Goal: Task Accomplishment & Management: Manage account settings

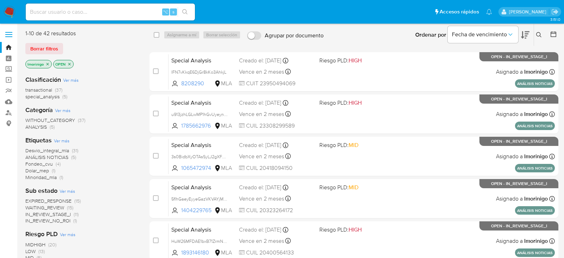
click at [92, 13] on input at bounding box center [110, 11] width 169 height 9
paste input "E92TsSWNPRfo2tVw0QuLmpof"
type input "E92TsSWNPRfo2tVw0QuLmpof"
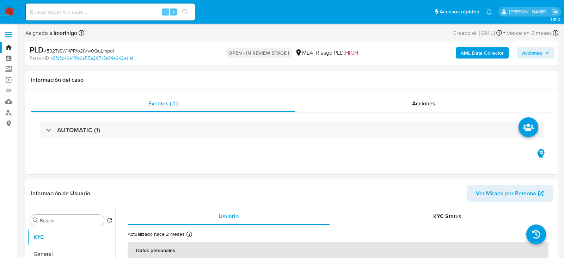
select select "10"
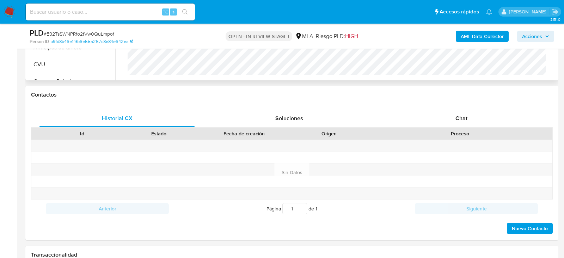
scroll to position [283, 0]
click at [444, 120] on div "Chat" at bounding box center [461, 118] width 155 height 17
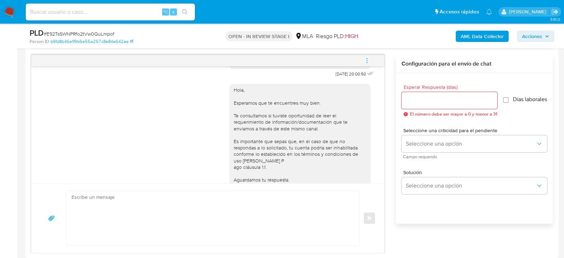
scroll to position [379, 0]
drag, startPoint x: 347, startPoint y: 83, endPoint x: 324, endPoint y: 83, distance: 22.9
copy span "17/07/2025"
click at [370, 56] on button "menu-action" at bounding box center [366, 60] width 23 height 17
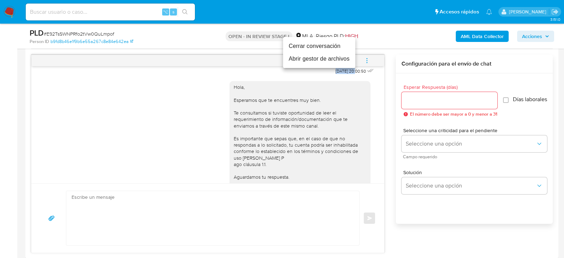
click at [332, 40] on li "Cerrar conversación" at bounding box center [319, 46] width 72 height 13
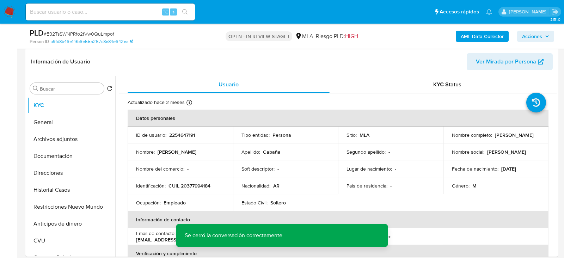
scroll to position [104, 0]
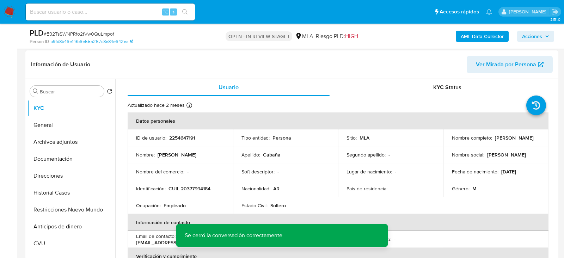
drag, startPoint x: 449, startPoint y: 139, endPoint x: 513, endPoint y: 139, distance: 63.7
click at [513, 139] on div "Nombre completo : Maximiliano Daniel Cabaña" at bounding box center [496, 138] width 88 height 6
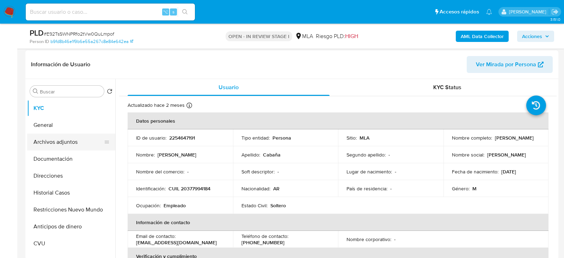
click at [56, 141] on button "Archivos adjuntos" at bounding box center [68, 141] width 82 height 17
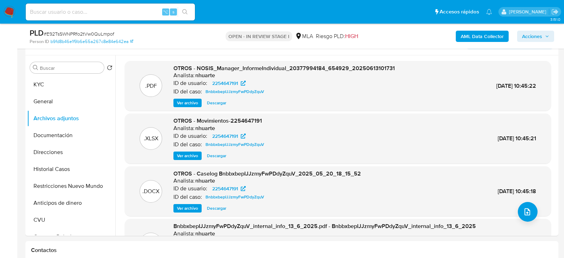
scroll to position [127, 0]
click at [44, 182] on button "Restricciones Nuevo Mundo" at bounding box center [68, 186] width 82 height 17
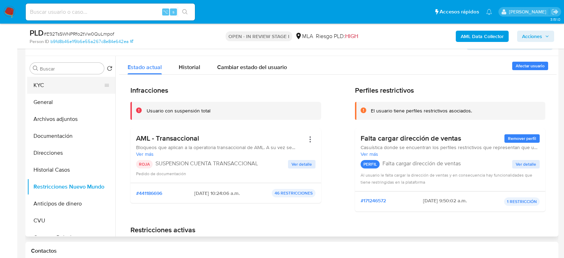
click at [60, 87] on button "KYC" at bounding box center [68, 85] width 82 height 17
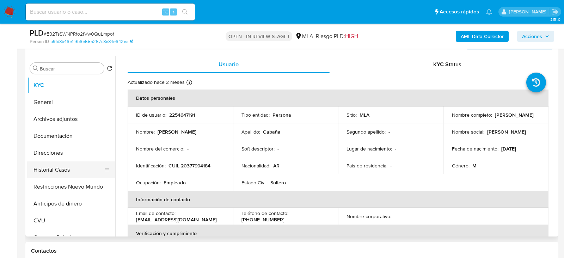
click at [49, 166] on button "Historial Casos" at bounding box center [68, 169] width 82 height 17
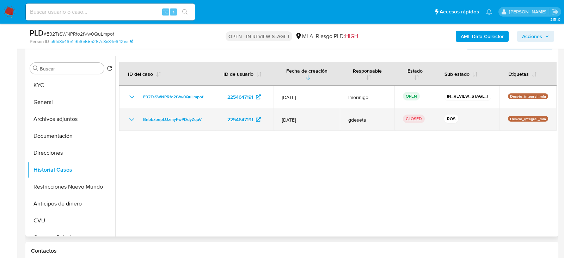
click at [130, 118] on icon "Mostrar/Ocultar" at bounding box center [131, 119] width 5 height 3
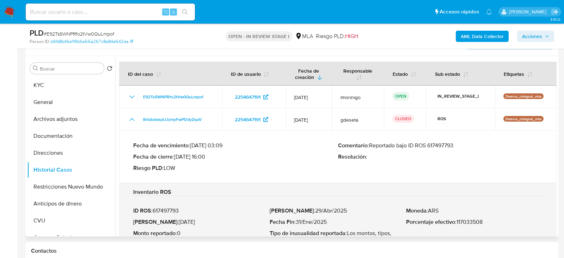
click at [437, 144] on p "Comentario : Reportado bajo ID ROS 617497793" at bounding box center [440, 145] width 205 height 7
drag, startPoint x: 177, startPoint y: 157, endPoint x: 205, endPoint y: 157, distance: 28.5
click at [205, 157] on p "Fecha de cierre : 30/06/2025 16:00" at bounding box center [235, 156] width 205 height 7
click at [52, 117] on button "Archivos adjuntos" at bounding box center [68, 119] width 82 height 17
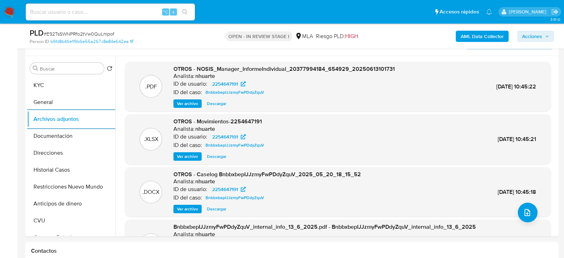
scroll to position [129, 0]
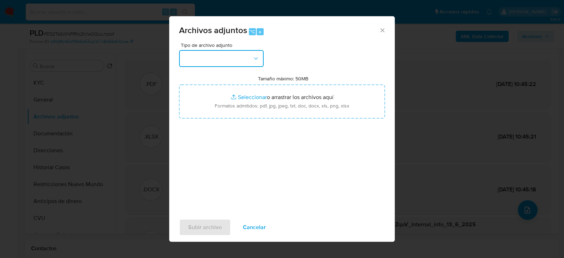
click at [253, 59] on icon "button" at bounding box center [255, 58] width 7 height 7
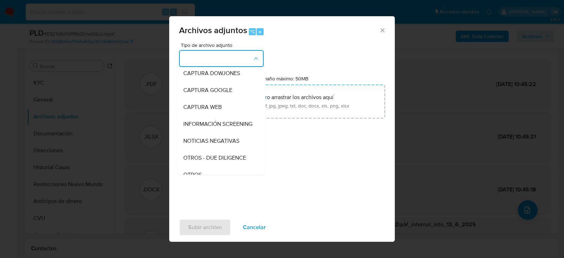
scroll to position [78, 0]
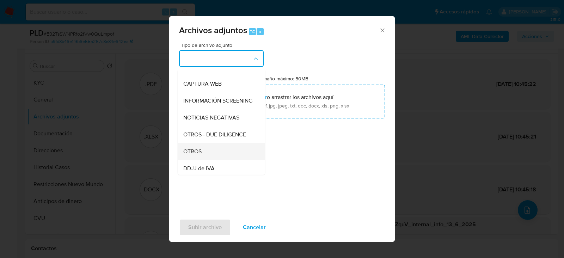
click at [214, 154] on div "OTROS" at bounding box center [219, 151] width 72 height 17
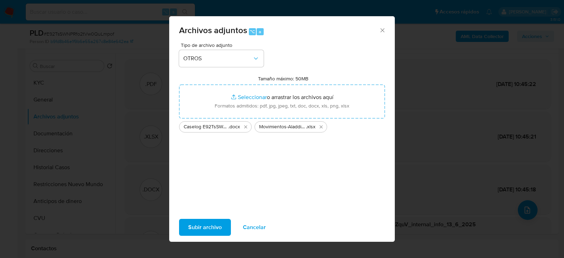
click at [203, 227] on span "Subir archivo" at bounding box center [204, 226] width 33 height 15
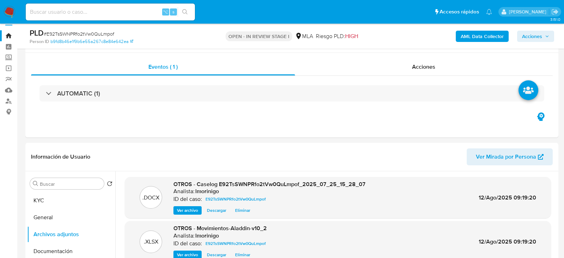
scroll to position [0, 0]
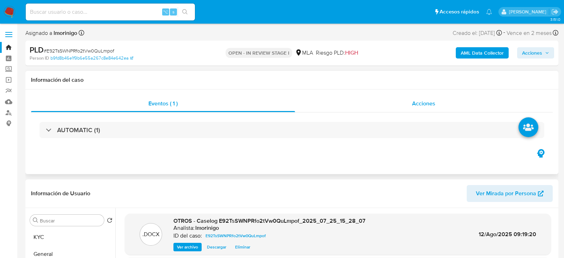
click at [454, 106] on div "Acciones" at bounding box center [424, 103] width 258 height 17
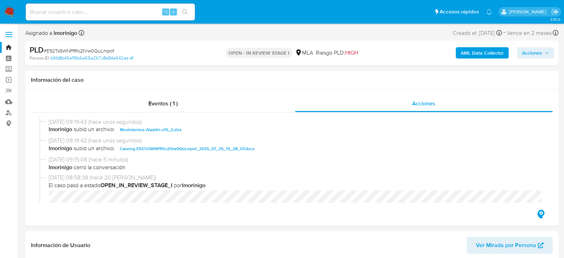
click at [528, 49] on span "Acciones" at bounding box center [532, 52] width 20 height 11
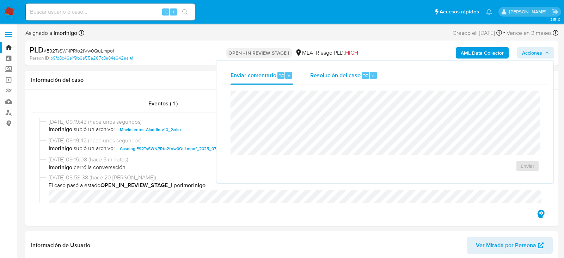
click at [355, 79] on div "Resolución del caso ⌥ r" at bounding box center [343, 75] width 67 height 18
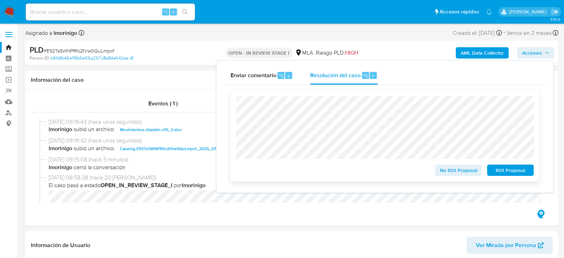
click at [502, 168] on span "ROI Proposal" at bounding box center [510, 170] width 37 height 10
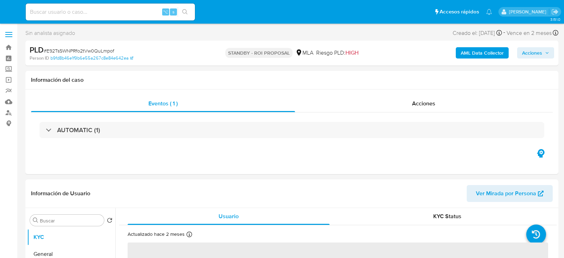
select select "10"
click at [112, 16] on input at bounding box center [110, 11] width 169 height 9
paste input "maUwsUBmdgfyC0WN2RLcNNxN"
type input "maUwsUBmdgfyC0WN2RLcNNxN"
select select "10"
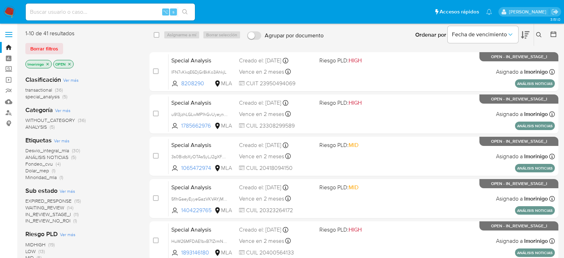
click at [538, 33] on icon at bounding box center [539, 35] width 6 height 6
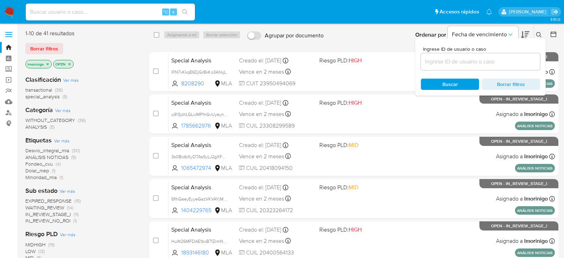
click at [468, 71] on div "Ingrese ID de usuario o caso Buscar Borrar filtros" at bounding box center [480, 66] width 130 height 57
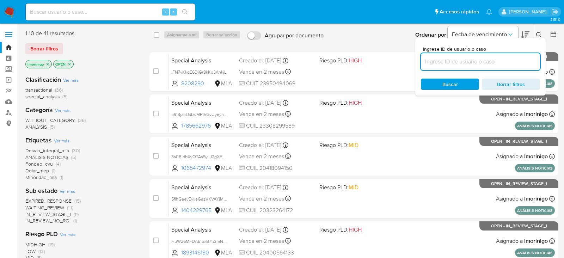
click at [468, 63] on input at bounding box center [480, 61] width 119 height 9
paste input "maUwsUBmdgfyC0WN2RLcNNxN"
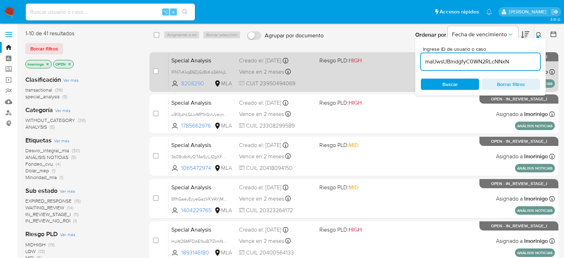
type input "maUwsUBmdgfyC0WN2RLcNNxN"
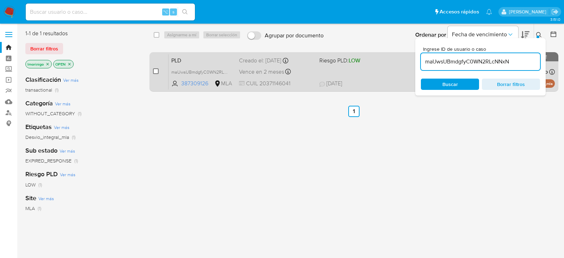
click at [154, 72] on input "checkbox" at bounding box center [156, 71] width 6 height 6
checkbox input "true"
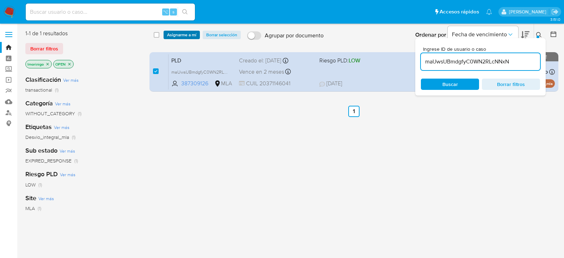
click at [174, 38] on span "Asignarme a mí" at bounding box center [181, 34] width 29 height 7
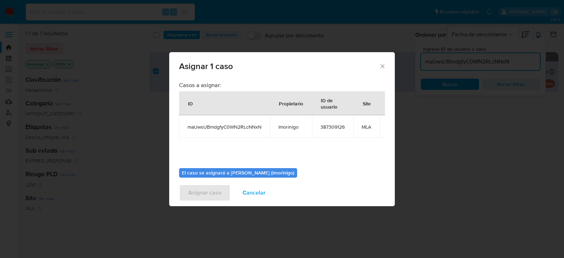
scroll to position [36, 0]
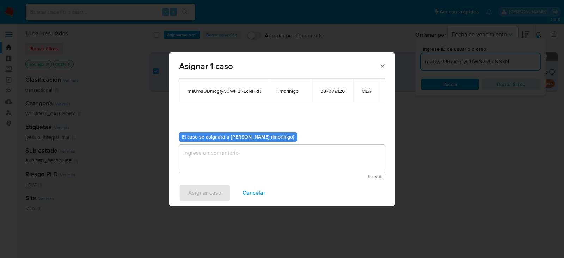
click at [253, 171] on textarea "assign-modal" at bounding box center [282, 158] width 206 height 28
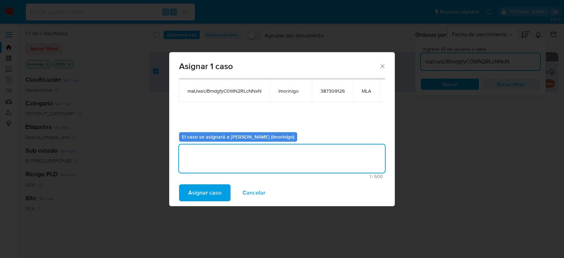
click at [194, 197] on span "Asignar caso" at bounding box center [204, 192] width 33 height 15
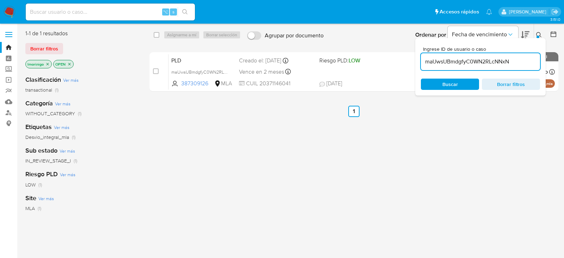
click at [441, 64] on input "maUwsUBmdgfyC0WN2RLcNNxN" at bounding box center [480, 61] width 119 height 9
paste input "clxZQOuhU5yS6jgrB53bjQOP"
type input "clxZQOuhU5yS6jgrB53bjQOP"
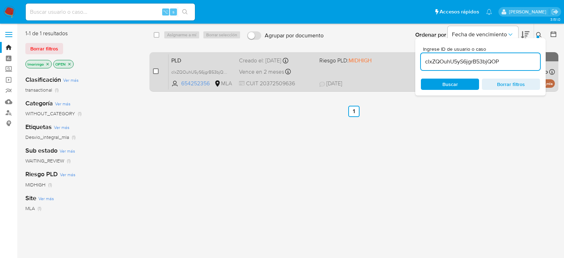
click at [157, 70] on input "checkbox" at bounding box center [156, 71] width 6 height 6
checkbox input "true"
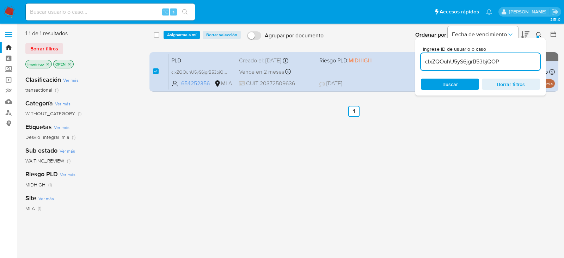
click at [171, 44] on div "select-all-cases-checkbox Asignarme a mí Borrar selección Agrupar por documento…" at bounding box center [353, 35] width 409 height 22
click at [171, 36] on span "Asignarme a mí" at bounding box center [181, 34] width 29 height 7
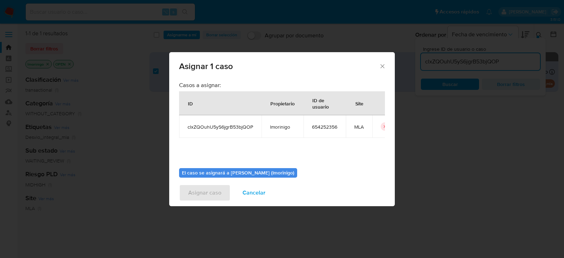
scroll to position [36, 0]
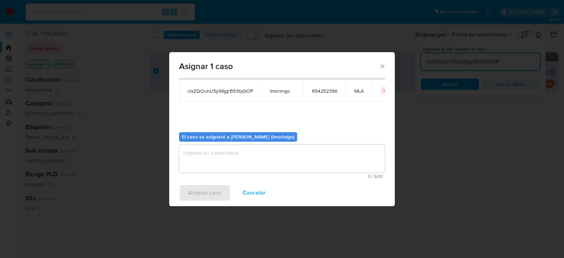
click at [234, 156] on textarea "assign-modal" at bounding box center [282, 158] width 206 height 28
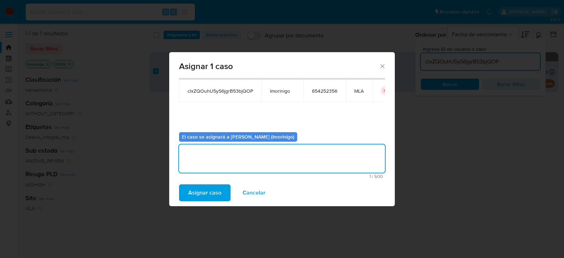
click at [217, 190] on span "Asignar caso" at bounding box center [204, 192] width 33 height 15
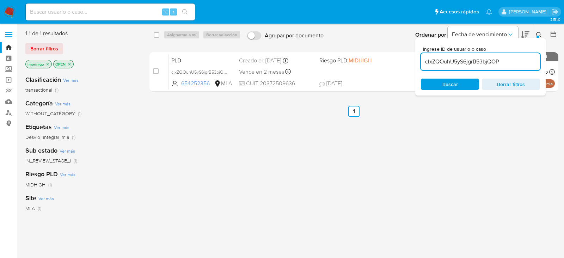
click at [461, 68] on div "clxZQOuhU5yS6jgrB53bjQOP" at bounding box center [480, 61] width 119 height 17
click at [460, 65] on input "clxZQOuhU5yS6jgrB53bjQOP" at bounding box center [480, 61] width 119 height 9
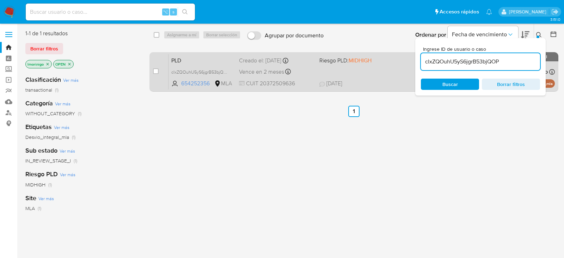
click at [150, 71] on div "case-item-checkbox No es posible asignar el caso PLD clxZQOuhU5yS6jgrB53bjQOP 6…" at bounding box center [353, 71] width 409 height 39
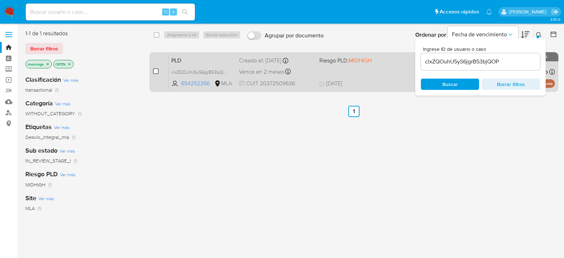
click at [155, 71] on input "checkbox" at bounding box center [156, 71] width 6 height 6
checkbox input "true"
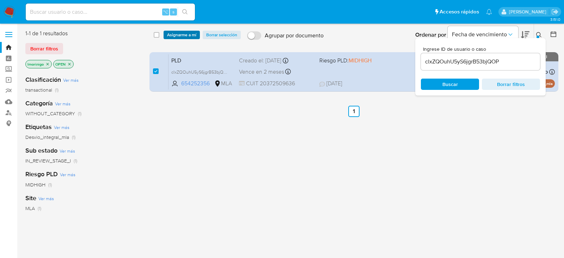
click at [178, 37] on span "Asignarme a mí" at bounding box center [181, 34] width 29 height 7
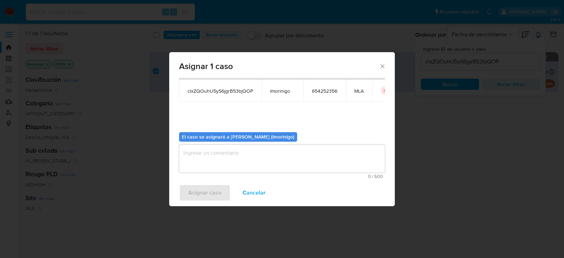
click at [219, 164] on textarea "assign-modal" at bounding box center [282, 158] width 206 height 28
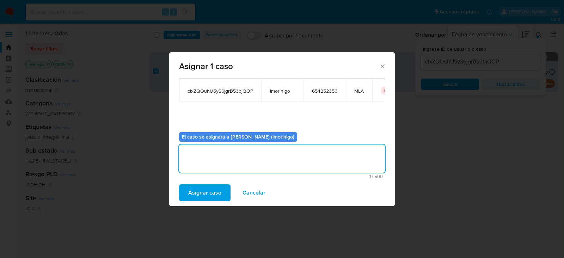
click at [197, 180] on div "Asignar caso Cancelar" at bounding box center [281, 192] width 225 height 27
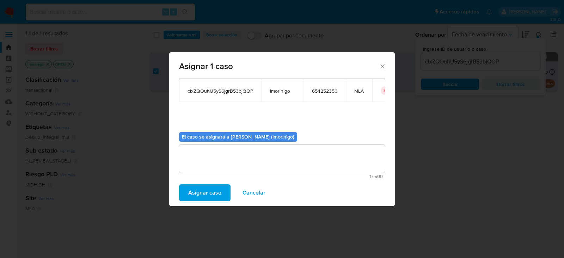
click at [197, 183] on div "Asignar caso Cancelar" at bounding box center [281, 192] width 225 height 27
click at [199, 192] on span "Asignar caso" at bounding box center [204, 192] width 33 height 15
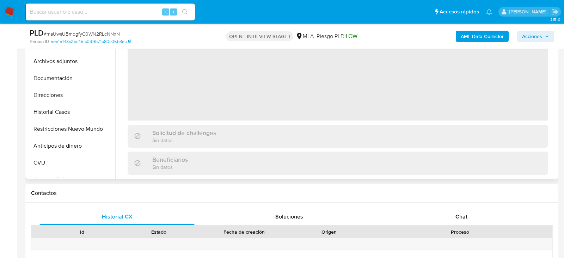
scroll to position [191, 0]
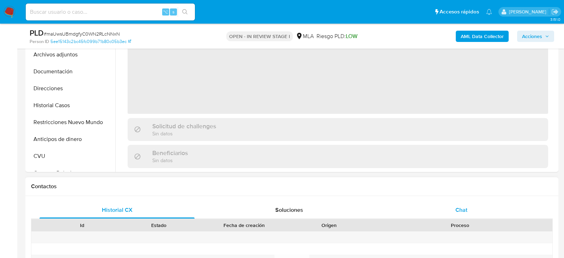
click at [432, 203] on div "Chat" at bounding box center [461, 209] width 155 height 17
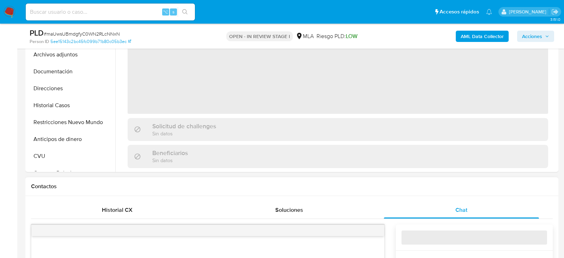
select select "10"
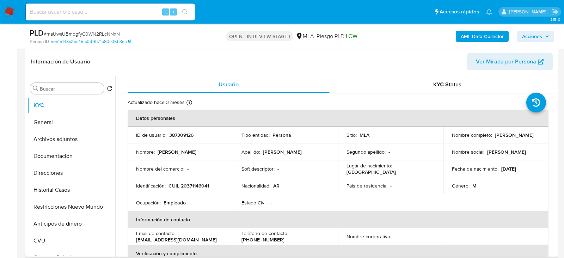
scroll to position [102, 0]
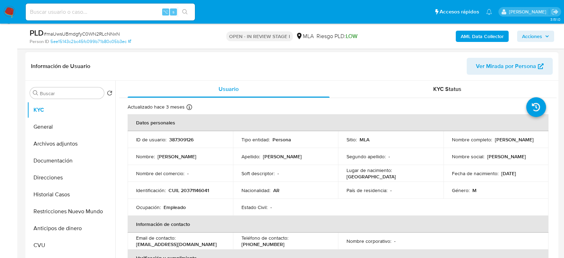
drag, startPoint x: 451, startPoint y: 142, endPoint x: 523, endPoint y: 143, distance: 72.2
click at [523, 143] on div "Nombre completo : Natanael Orlando Medina" at bounding box center [496, 139] width 88 height 6
click at [506, 142] on div "Nombre completo : Natanael Orlando Medina" at bounding box center [496, 139] width 88 height 6
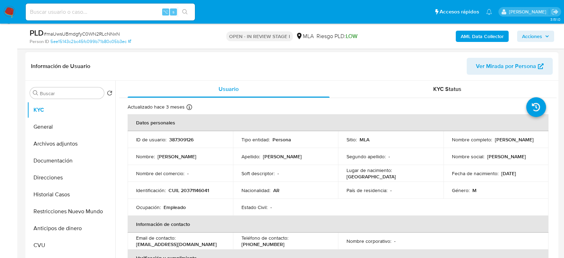
click at [496, 142] on p "Natanael Orlando Medina" at bounding box center [513, 139] width 39 height 6
drag, startPoint x: 449, startPoint y: 142, endPoint x: 527, endPoint y: 142, distance: 77.5
click at [527, 142] on div "Nombre completo : Natanael Orlando Medina" at bounding box center [496, 139] width 88 height 6
click at [69, 138] on button "Archivos adjuntos" at bounding box center [68, 143] width 82 height 17
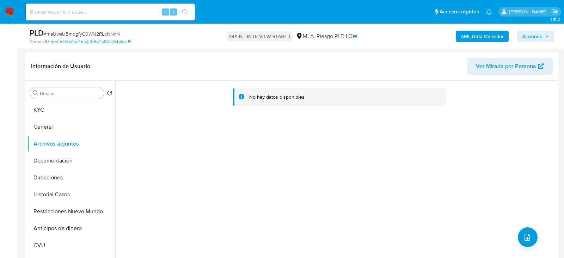
click at [485, 35] on b "AML Data Collector" at bounding box center [481, 36] width 43 height 11
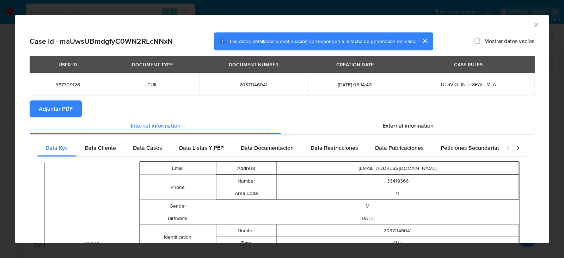
click at [66, 111] on span "Adjuntar PDF" at bounding box center [56, 108] width 34 height 15
click at [538, 24] on icon "Cerrar ventana" at bounding box center [535, 24] width 7 height 7
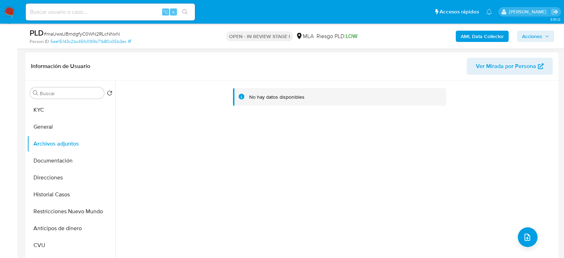
scroll to position [129, 0]
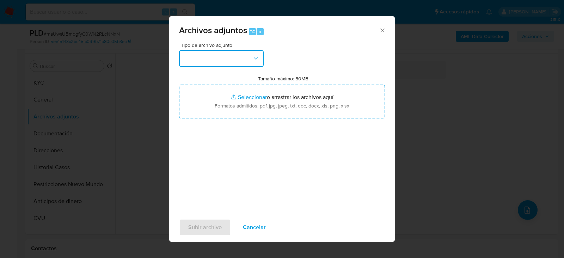
click at [221, 53] on button "button" at bounding box center [221, 58] width 85 height 17
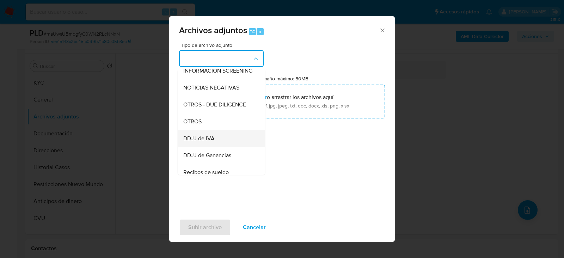
scroll to position [116, 0]
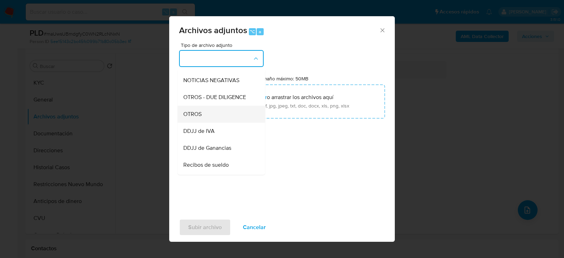
click at [219, 116] on div "OTROS" at bounding box center [219, 113] width 72 height 17
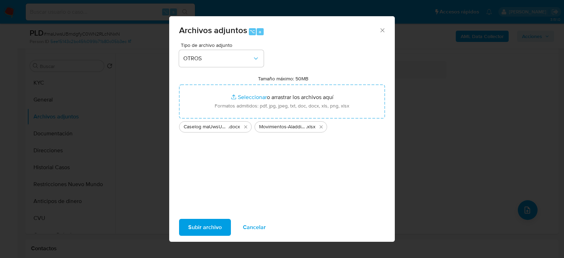
click at [203, 224] on span "Subir archivo" at bounding box center [204, 226] width 33 height 15
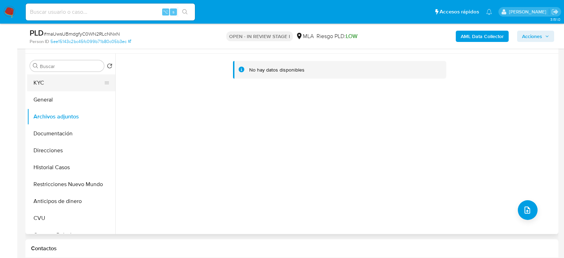
click at [66, 86] on button "KYC" at bounding box center [68, 82] width 82 height 17
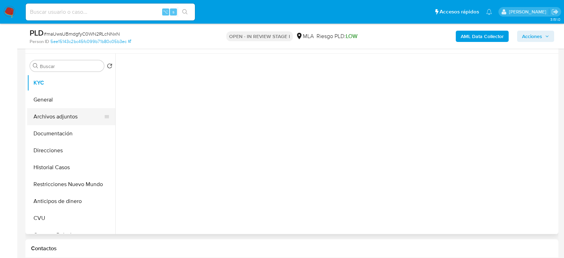
click at [66, 120] on button "Archivos adjuntos" at bounding box center [68, 116] width 82 height 17
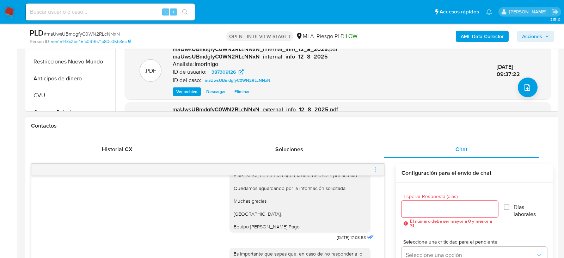
scroll to position [294, 0]
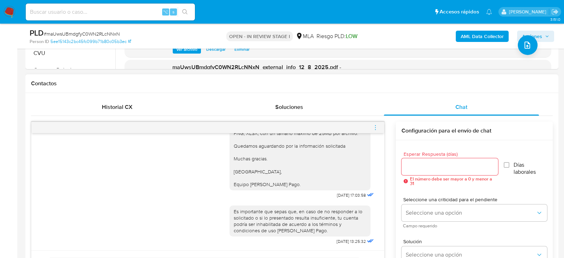
click at [376, 125] on icon "menu-action" at bounding box center [375, 127] width 6 height 6
click at [340, 116] on li "Cerrar conversación" at bounding box center [336, 113] width 72 height 13
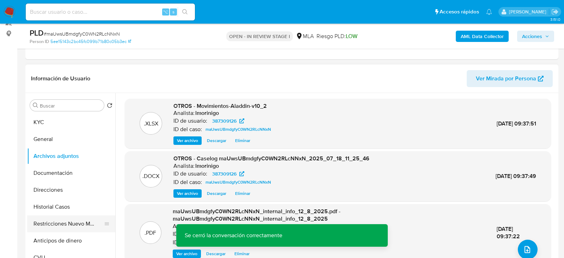
scroll to position [93, 0]
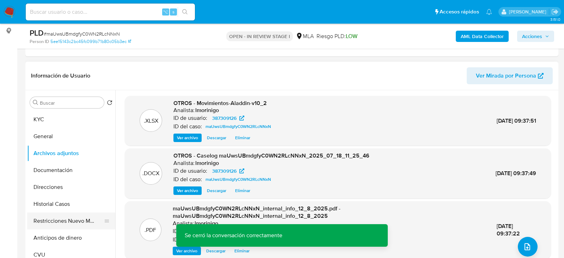
click at [51, 216] on button "Restricciones Nuevo Mundo" at bounding box center [68, 220] width 82 height 17
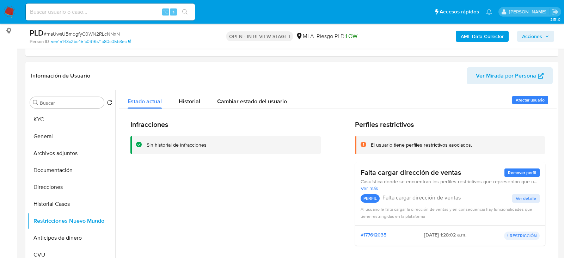
click at [542, 36] on span "Acciones" at bounding box center [535, 36] width 27 height 10
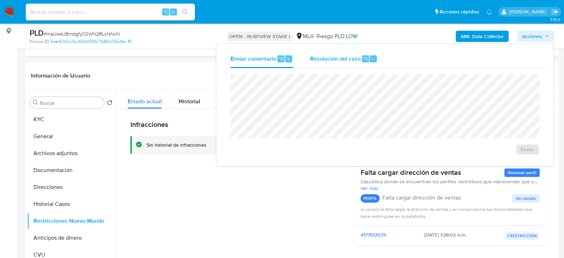
click at [348, 54] on span "Resolución del caso" at bounding box center [335, 58] width 50 height 8
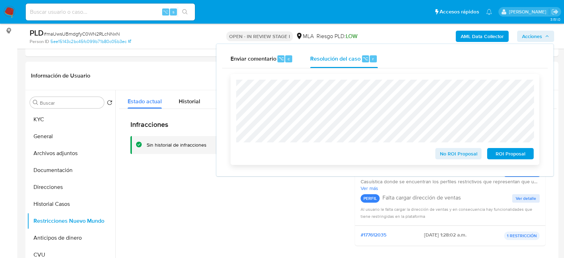
click at [468, 152] on span "No ROI Proposal" at bounding box center [458, 154] width 37 height 10
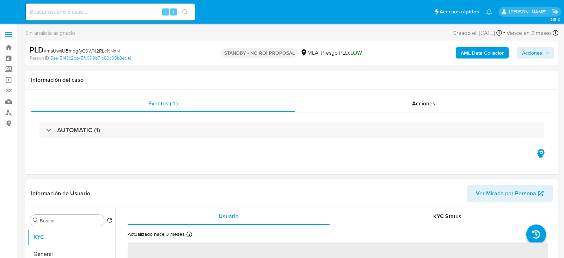
select select "10"
click at [94, 10] on input at bounding box center [110, 11] width 169 height 9
paste input "clxZQOuhU5yS6jgrB53bjQOP"
type input "clxZQOuhU5yS6jgrB53bjQOP"
select select "10"
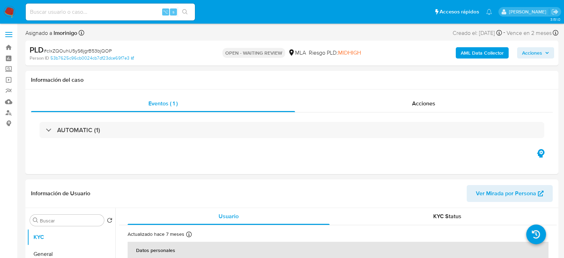
select select "10"
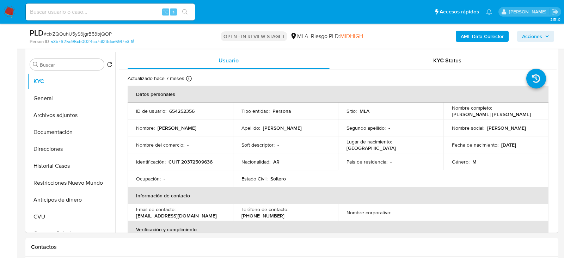
select select "10"
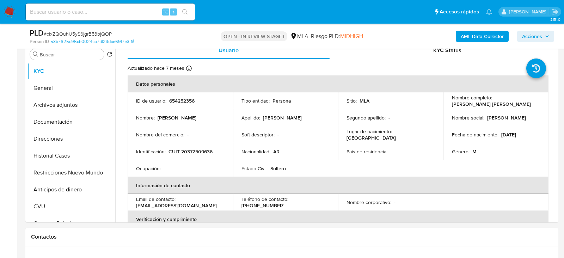
scroll to position [141, 0]
click at [52, 153] on button "Historial Casos" at bounding box center [68, 155] width 82 height 17
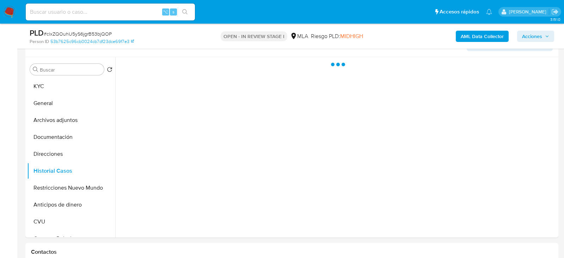
scroll to position [125, 0]
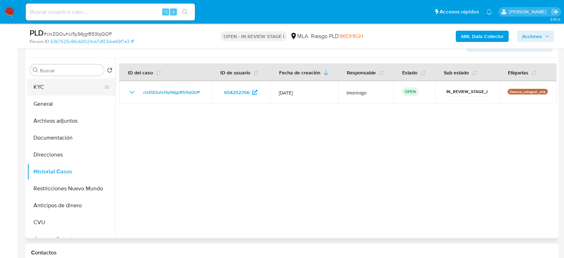
click at [50, 82] on button "KYC" at bounding box center [68, 87] width 82 height 17
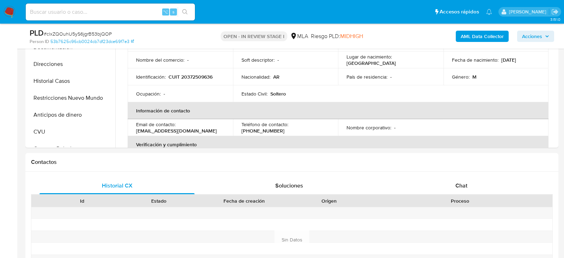
scroll to position [217, 0]
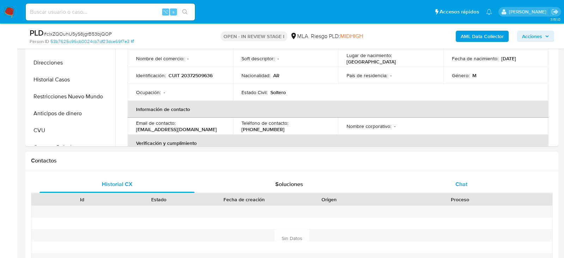
click at [476, 187] on div "Chat" at bounding box center [461, 184] width 155 height 17
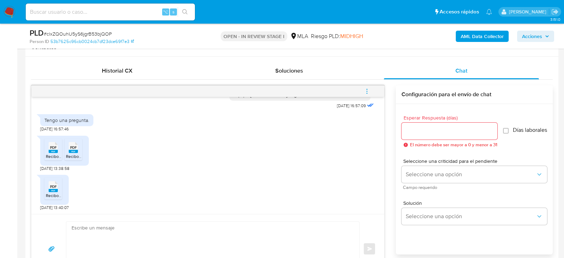
scroll to position [331, 0]
drag, startPoint x: 61, startPoint y: 165, endPoint x: 41, endPoint y: 164, distance: 20.8
click at [41, 165] on span "[DATE] 13:38:58" at bounding box center [54, 168] width 29 height 6
copy span "[DATE]"
click at [223, 223] on textarea at bounding box center [210, 248] width 279 height 54
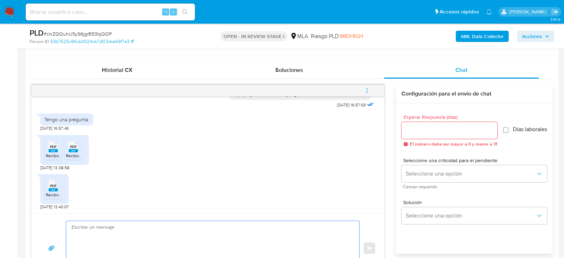
paste textarea "Hola, ¡Muchas gracias por tu respuesta! Confirmamos la recepción de la document…"
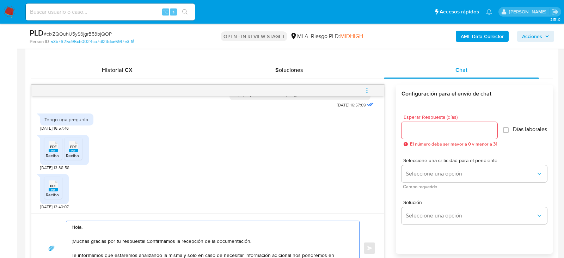
scroll to position [351, 0]
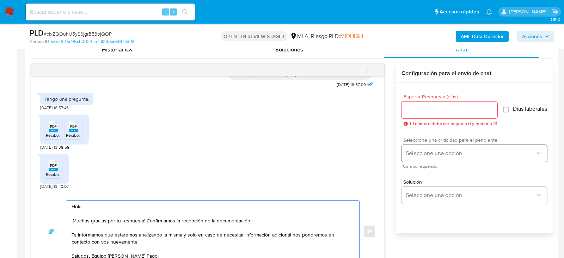
type textarea "Hola, ¡Muchas gracias por tu respuesta! Confirmamos la recepción de la document…"
click at [428, 157] on span "Seleccione una opción" at bounding box center [470, 153] width 130 height 7
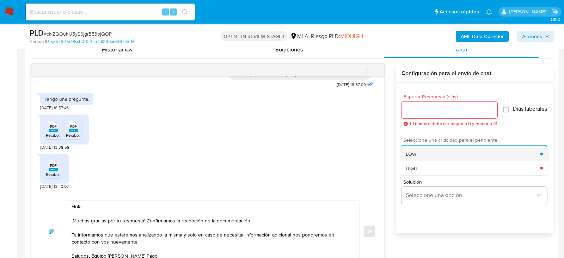
click at [419, 157] on div "LOW" at bounding box center [472, 154] width 134 height 14
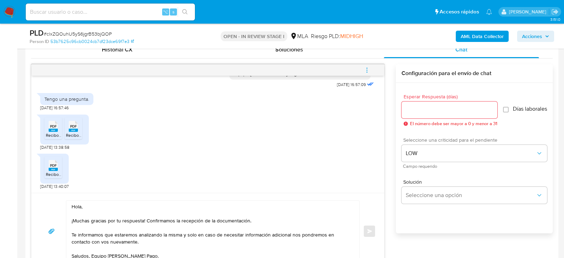
click at [415, 117] on div at bounding box center [449, 109] width 96 height 17
click at [415, 112] on input "Esperar Respuesta (días)" at bounding box center [449, 109] width 96 height 9
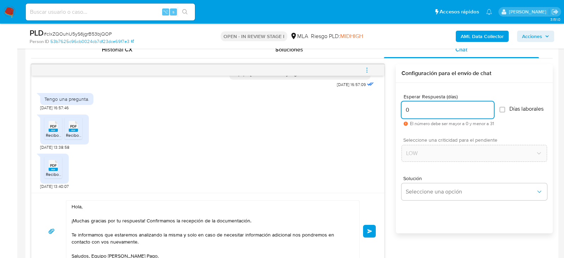
type input "0"
click at [84, 32] on span "# clxZQOuhU5yS6jgrB53bjQOP" at bounding box center [78, 33] width 68 height 7
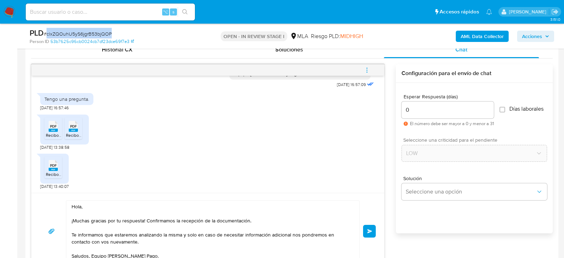
click at [84, 32] on span "# clxZQOuhU5yS6jgrB53bjQOP" at bounding box center [78, 33] width 68 height 7
copy span "clxZQOuhU5yS6jgrB53bjQOP"
click at [371, 234] on button "Enviar" at bounding box center [369, 231] width 13 height 13
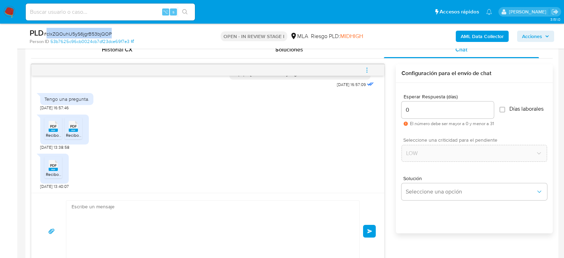
scroll to position [1030, 0]
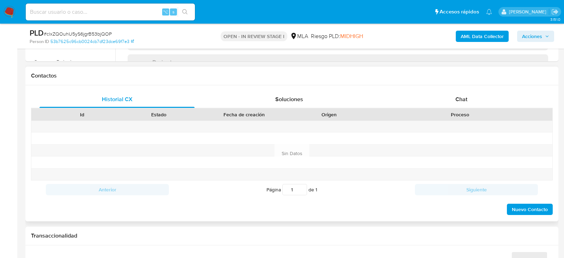
scroll to position [322, 0]
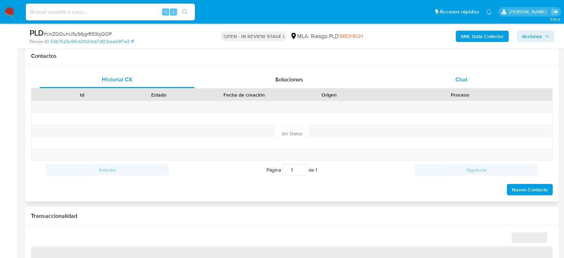
click at [444, 87] on div "Chat" at bounding box center [461, 79] width 155 height 17
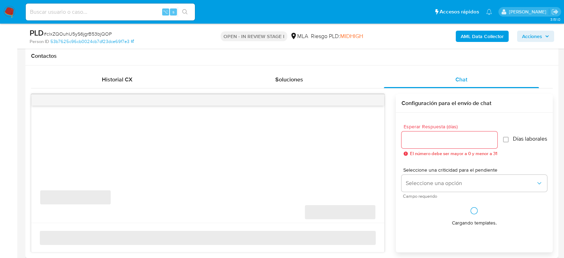
select select "10"
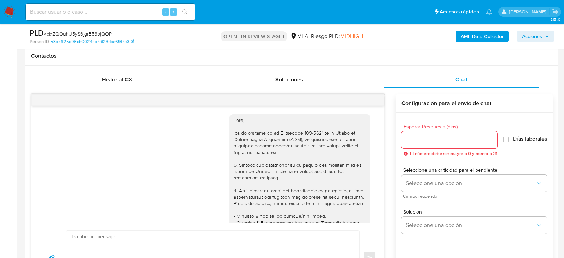
scroll to position [1030, 0]
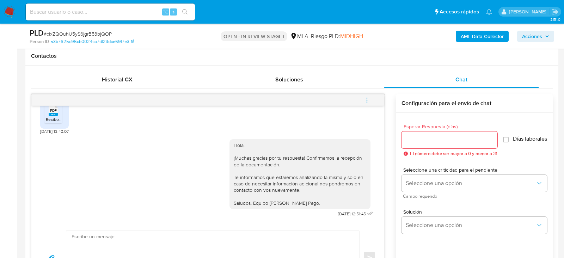
click at [372, 99] on button "menu-action" at bounding box center [366, 100] width 23 height 17
click at [324, 86] on li "Cerrar conversación" at bounding box center [319, 85] width 72 height 13
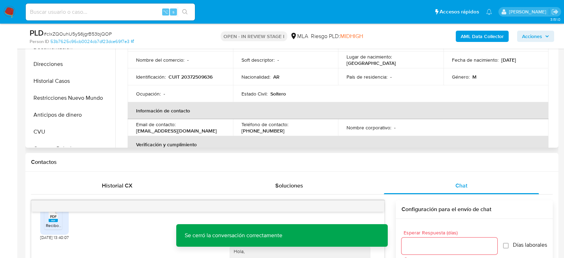
scroll to position [211, 0]
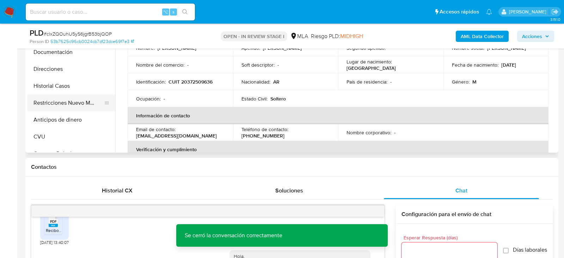
click at [78, 102] on button "Restricciones Nuevo Mundo" at bounding box center [68, 102] width 82 height 17
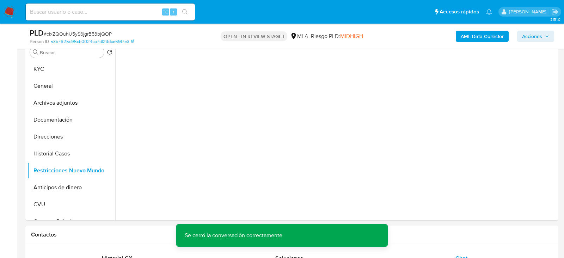
scroll to position [136, 0]
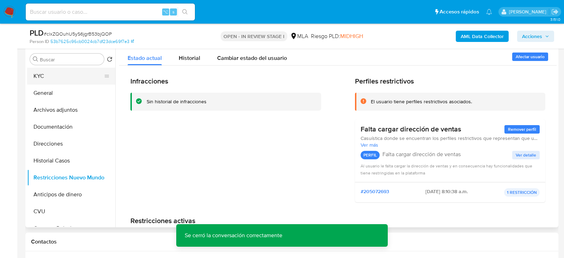
click at [66, 78] on button "KYC" at bounding box center [68, 76] width 82 height 17
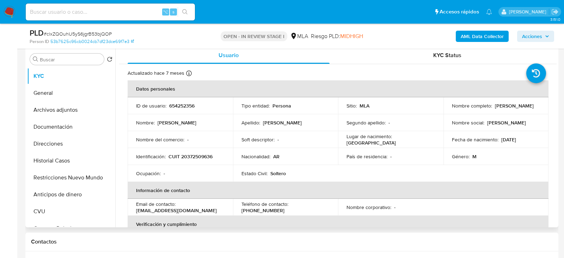
drag, startPoint x: 450, startPoint y: 108, endPoint x: 502, endPoint y: 108, distance: 52.1
click at [502, 108] on div "Nombre completo : Jonathan Nahuel Diaz" at bounding box center [496, 105] width 88 height 6
click at [34, 108] on button "Archivos adjuntos" at bounding box center [68, 109] width 82 height 17
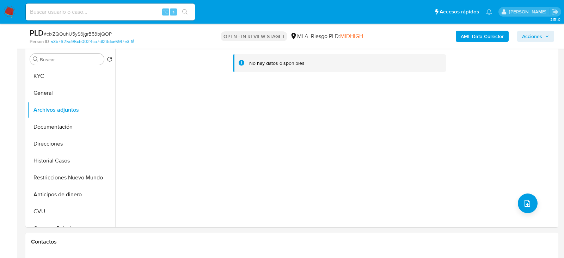
click at [472, 37] on b "AML Data Collector" at bounding box center [481, 36] width 43 height 11
click at [44, 79] on button "KYC" at bounding box center [68, 76] width 82 height 17
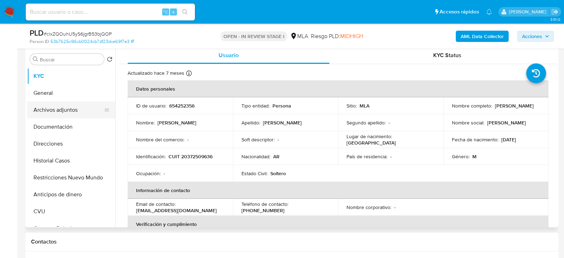
click at [49, 106] on button "Archivos adjuntos" at bounding box center [68, 109] width 82 height 17
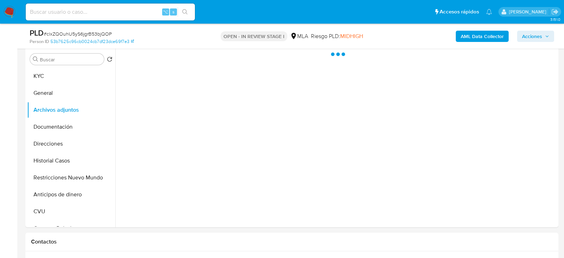
click at [472, 33] on b "AML Data Collector" at bounding box center [481, 36] width 43 height 11
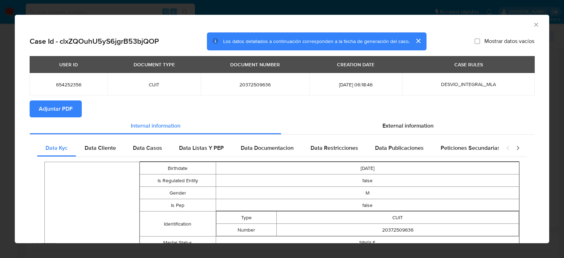
click at [71, 107] on span "Adjuntar PDF" at bounding box center [56, 108] width 34 height 15
click at [537, 24] on icon "Cerrar ventana" at bounding box center [535, 24] width 7 height 7
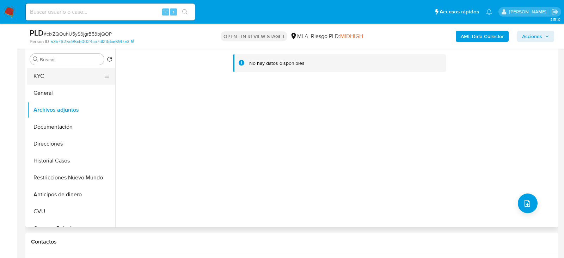
click at [58, 70] on button "KYC" at bounding box center [68, 76] width 82 height 17
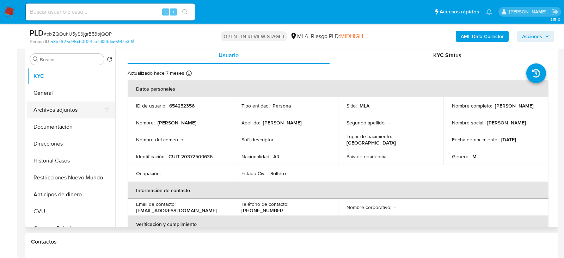
click at [58, 111] on button "Archivos adjuntos" at bounding box center [68, 109] width 82 height 17
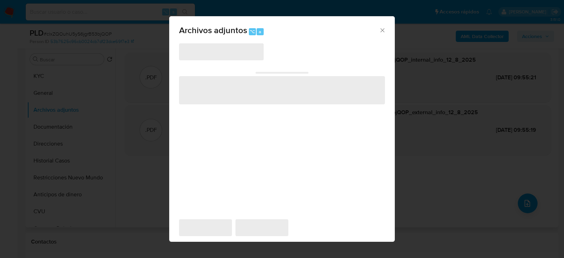
scroll to position [129, 0]
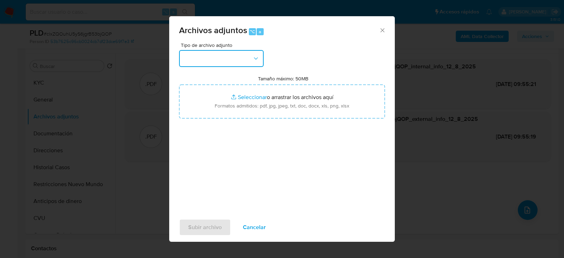
click at [252, 55] on icon "button" at bounding box center [255, 58] width 7 height 7
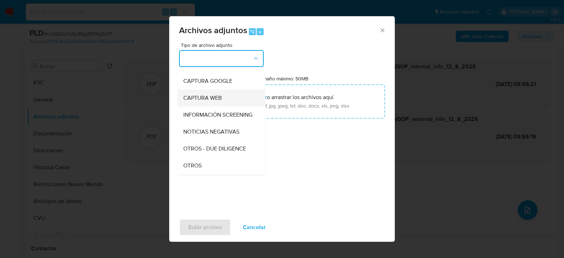
scroll to position [66, 0]
click at [255, 166] on ul "IDENTIFICACIÓN INGRESOS CAPTURA BUREAU CAPTURA DOWJONES CAPTURA GOOGLE CAPTURA …" at bounding box center [221, 184] width 87 height 362
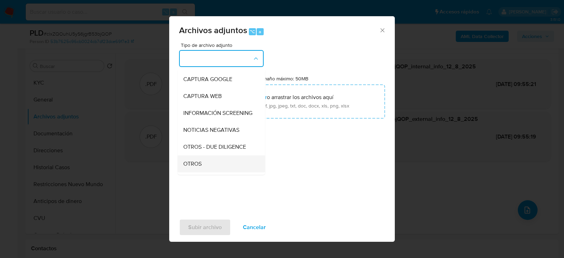
click at [209, 164] on div "OTROS" at bounding box center [219, 163] width 72 height 17
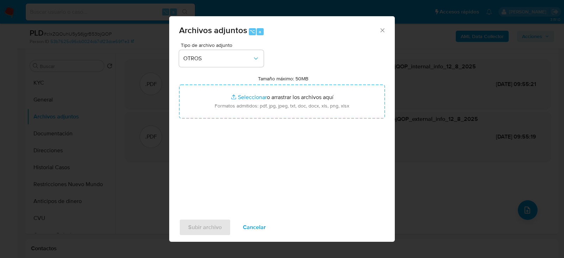
click at [249, 161] on div "Tipo de archivo adjunto OTROS Tamaño máximo: 50MB Seleccionar archivos Seleccio…" at bounding box center [282, 126] width 206 height 166
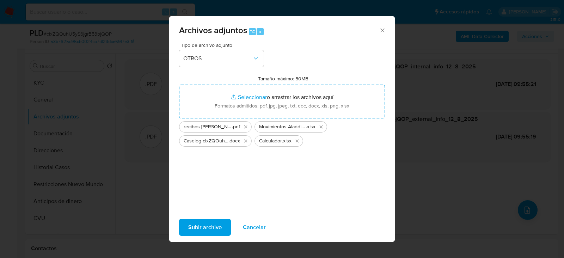
click at [210, 233] on span "Subir archivo" at bounding box center [204, 226] width 33 height 15
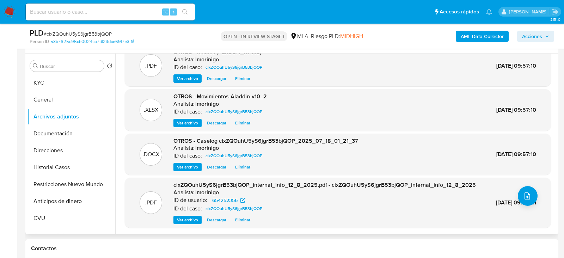
scroll to position [0, 0]
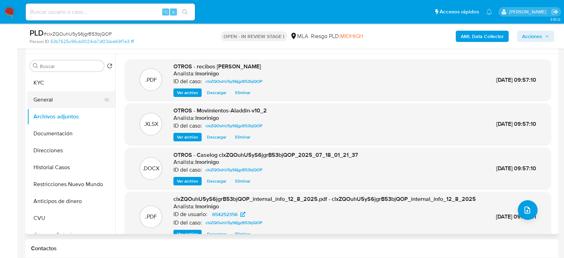
click at [67, 102] on button "General" at bounding box center [68, 99] width 82 height 17
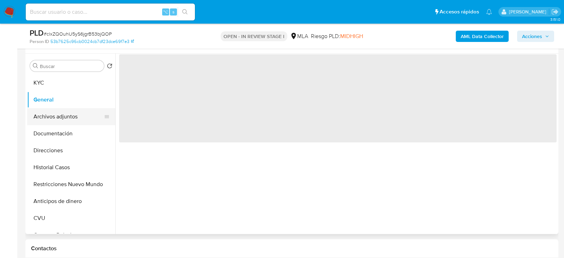
click at [67, 121] on button "Archivos adjuntos" at bounding box center [68, 116] width 82 height 17
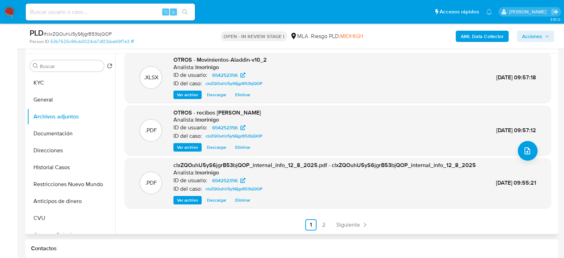
scroll to position [67, 0]
click at [339, 225] on span "Siguiente" at bounding box center [348, 225] width 24 height 6
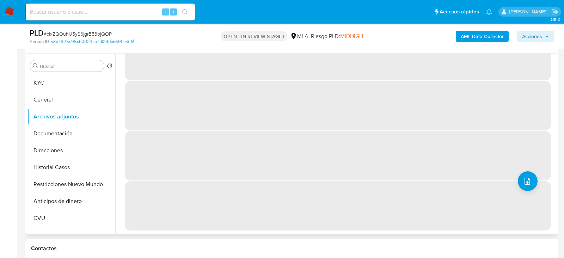
scroll to position [0, 0]
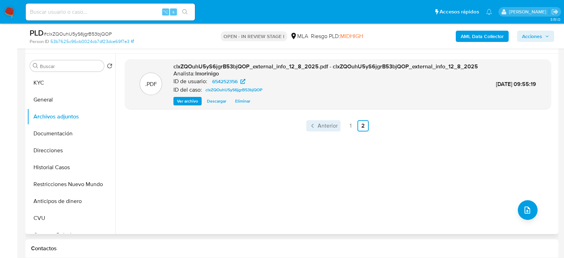
click at [329, 129] on span "Anterior" at bounding box center [327, 126] width 20 height 6
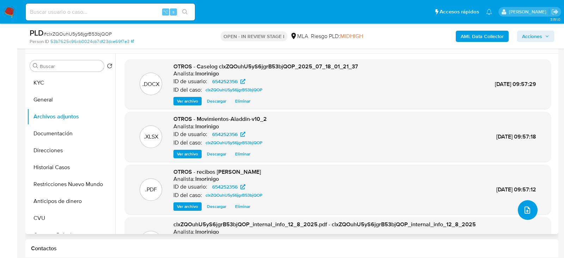
click at [528, 210] on button "upload-file" at bounding box center [527, 210] width 20 height 20
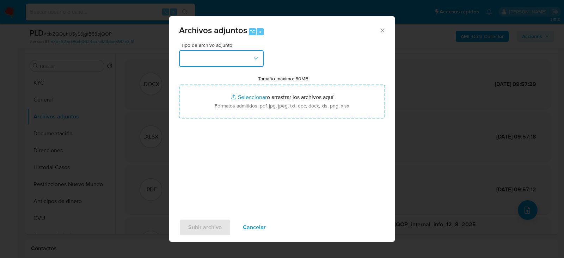
click at [204, 62] on button "button" at bounding box center [221, 58] width 85 height 17
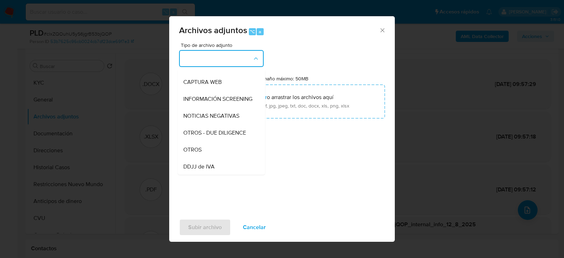
scroll to position [110, 0]
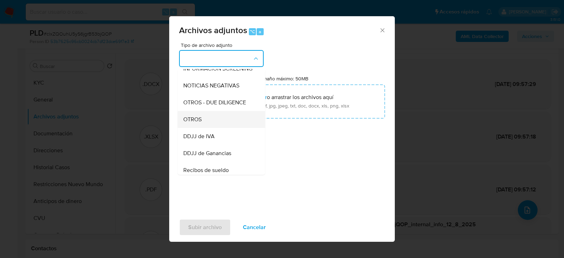
click at [214, 120] on div "OTROS" at bounding box center [219, 119] width 72 height 17
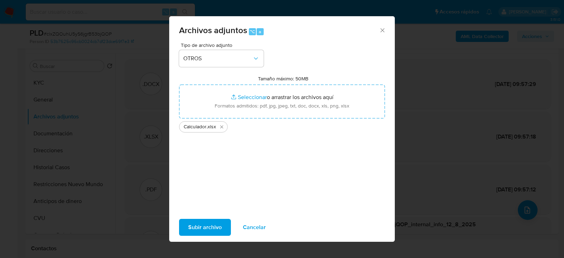
click at [211, 217] on div "Subir archivo Cancelar" at bounding box center [281, 227] width 225 height 27
click at [211, 226] on span "Subir archivo" at bounding box center [204, 226] width 33 height 15
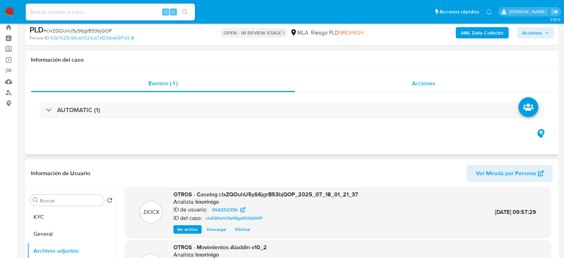
scroll to position [0, 0]
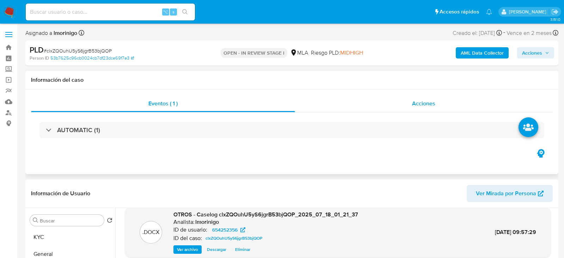
click at [422, 100] on span "Acciones" at bounding box center [423, 103] width 23 height 8
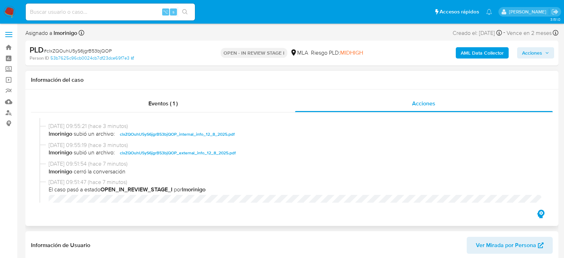
scroll to position [77, 0]
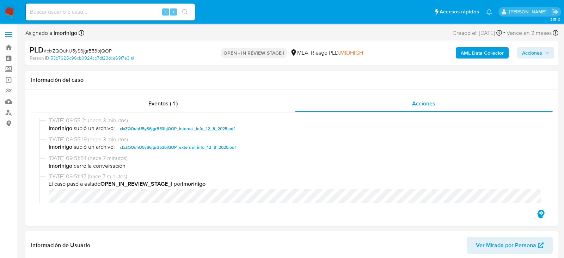
click at [529, 50] on span "Acciones" at bounding box center [532, 52] width 20 height 11
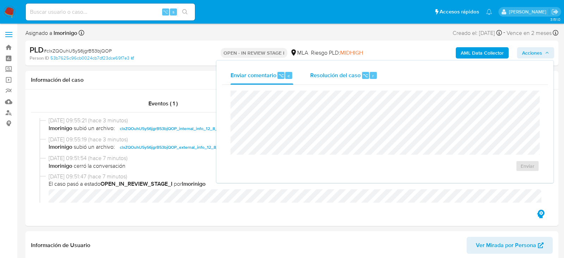
click at [325, 67] on div "Resolución del caso ⌥ r" at bounding box center [343, 75] width 67 height 18
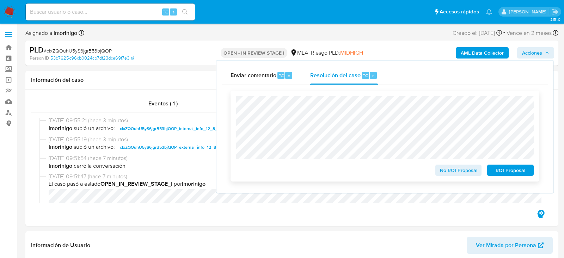
click at [448, 172] on span "No ROI Proposal" at bounding box center [458, 170] width 37 height 10
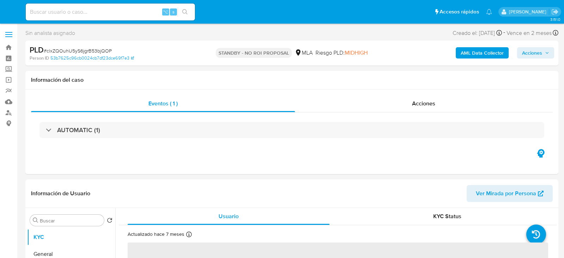
select select "10"
click at [113, 9] on input at bounding box center [110, 11] width 169 height 9
paste input "kOtdRJTj66XLGfk4Q2cUZBAx"
type input "kOtdRJTj66XLGfk4Q2cUZBAx"
select select "10"
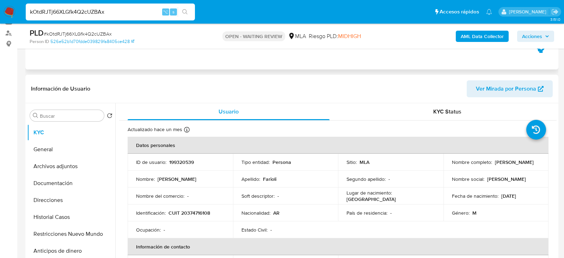
scroll to position [80, 0]
